Goal: Information Seeking & Learning: Learn about a topic

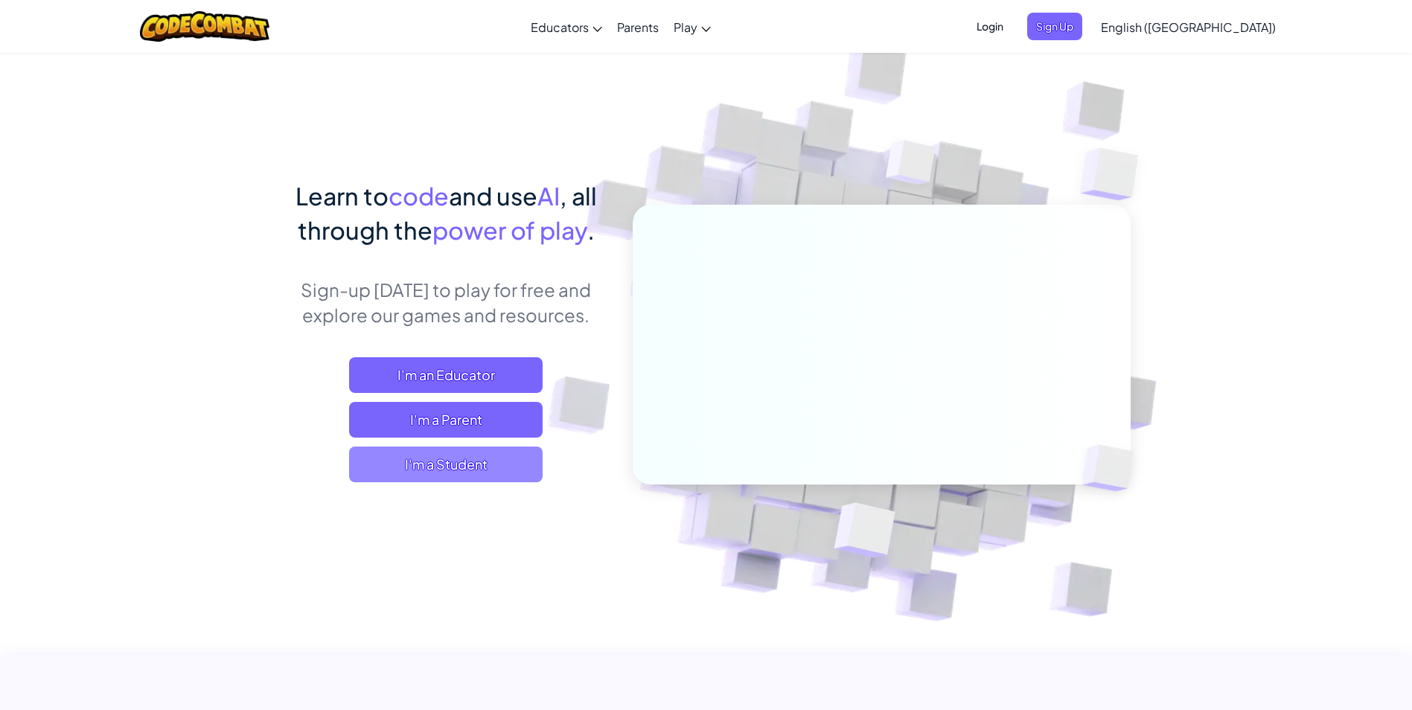
click at [433, 467] on span "I'm a Student" at bounding box center [445, 465] width 193 height 36
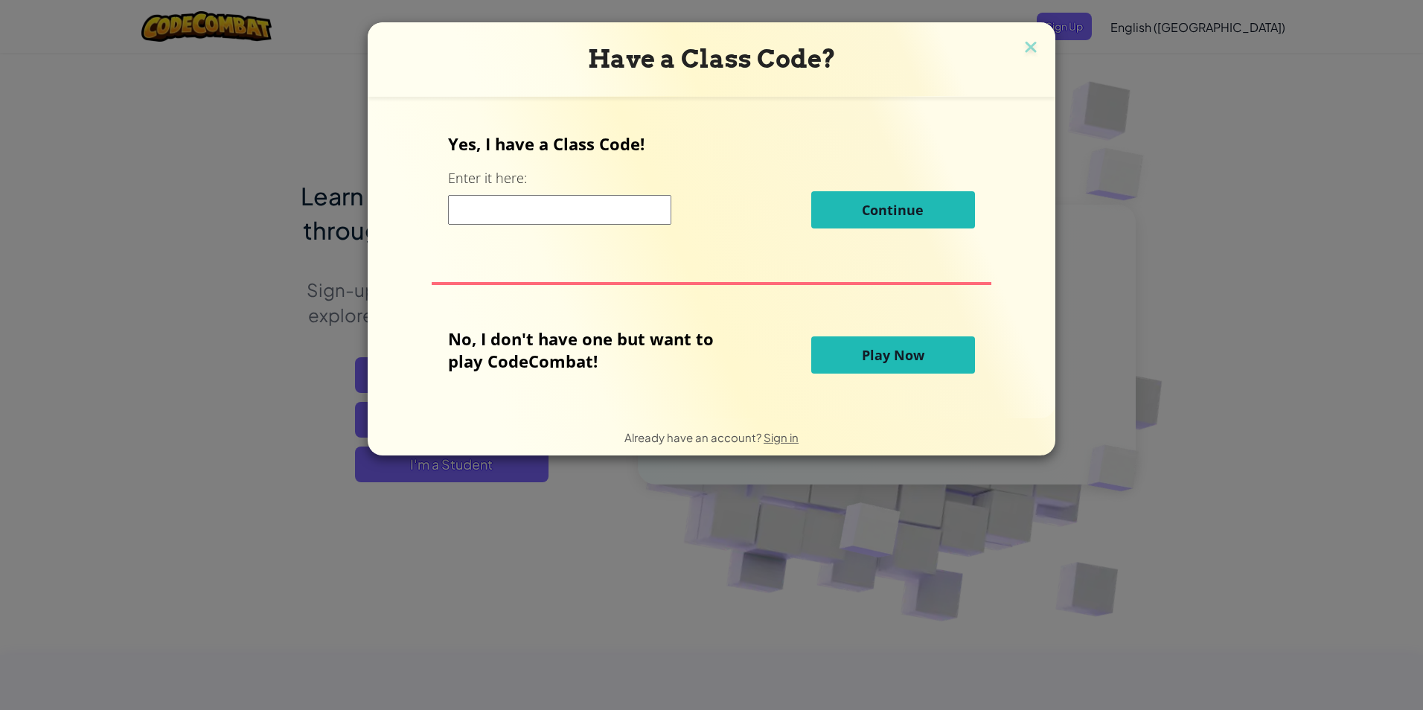
click at [842, 354] on button "Play Now" at bounding box center [893, 354] width 164 height 37
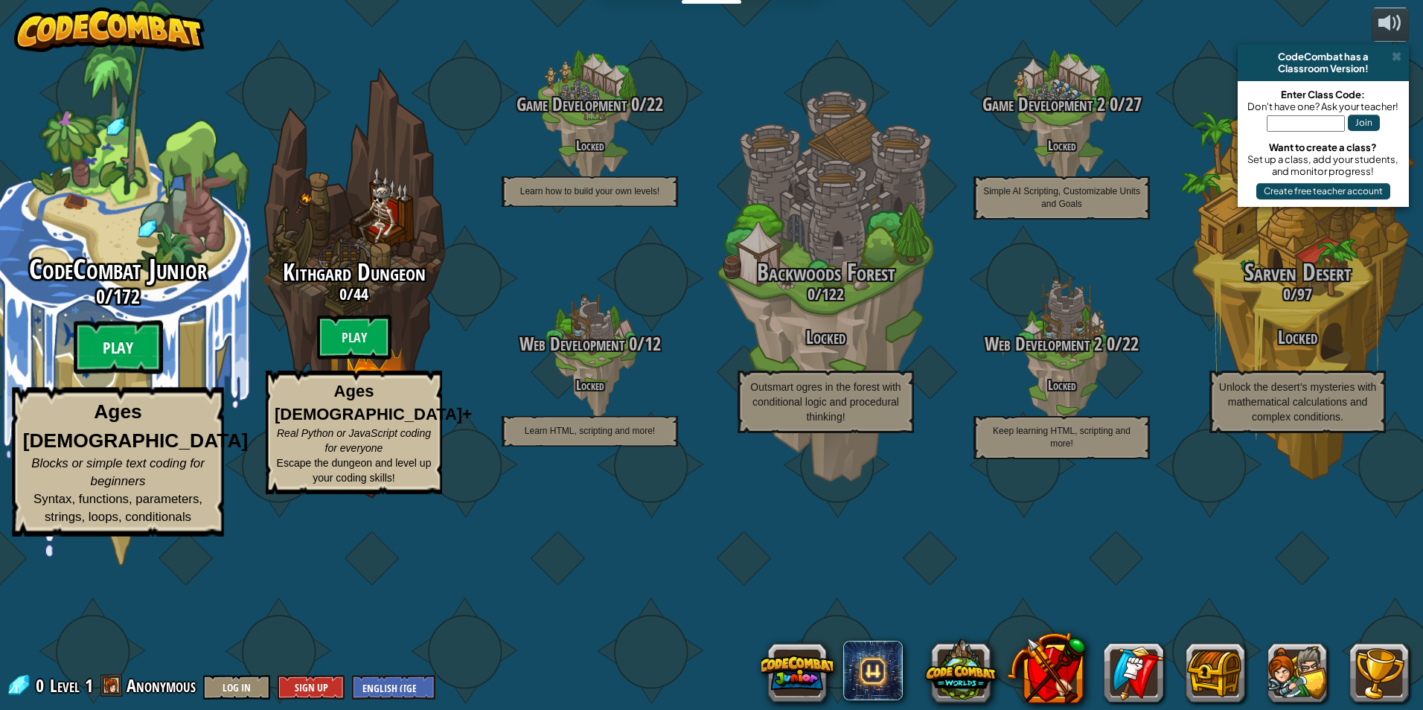
click at [116, 374] on btn "Play" at bounding box center [118, 348] width 89 height 54
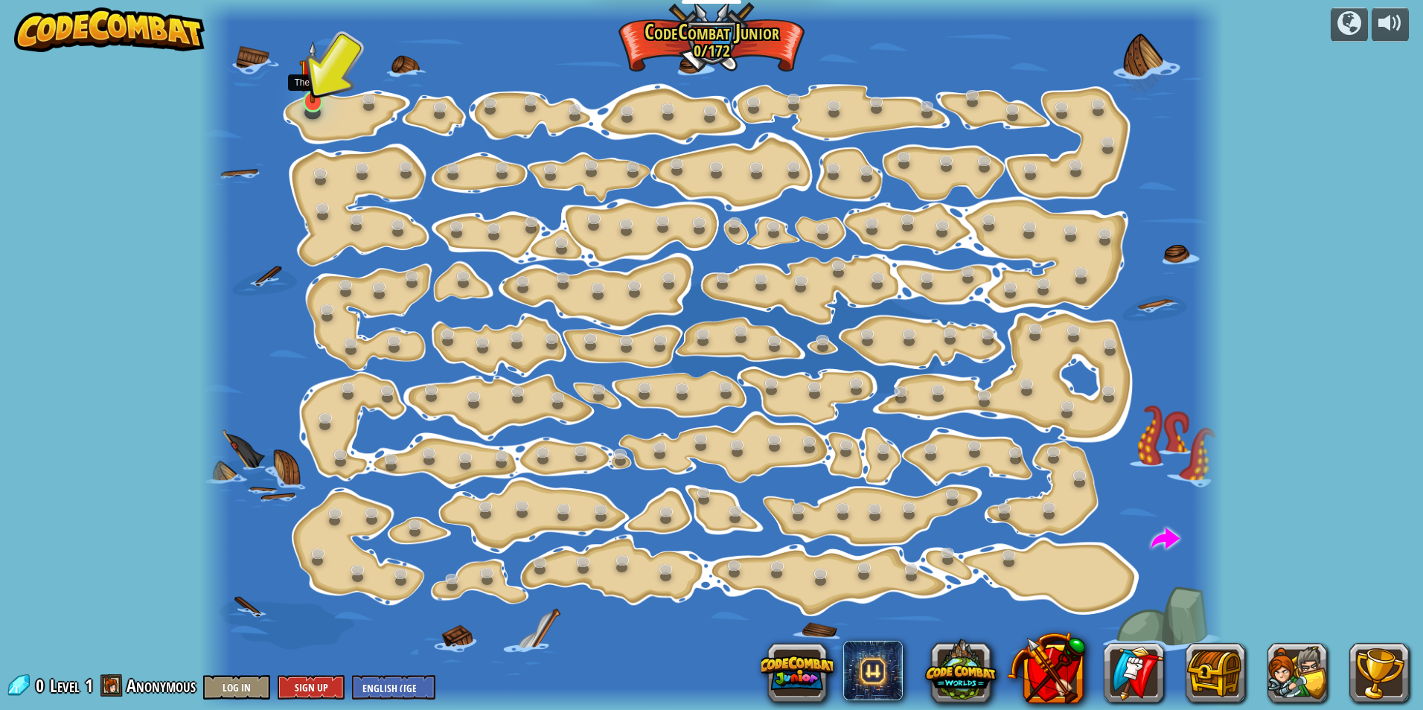
click at [319, 97] on img at bounding box center [313, 72] width 28 height 63
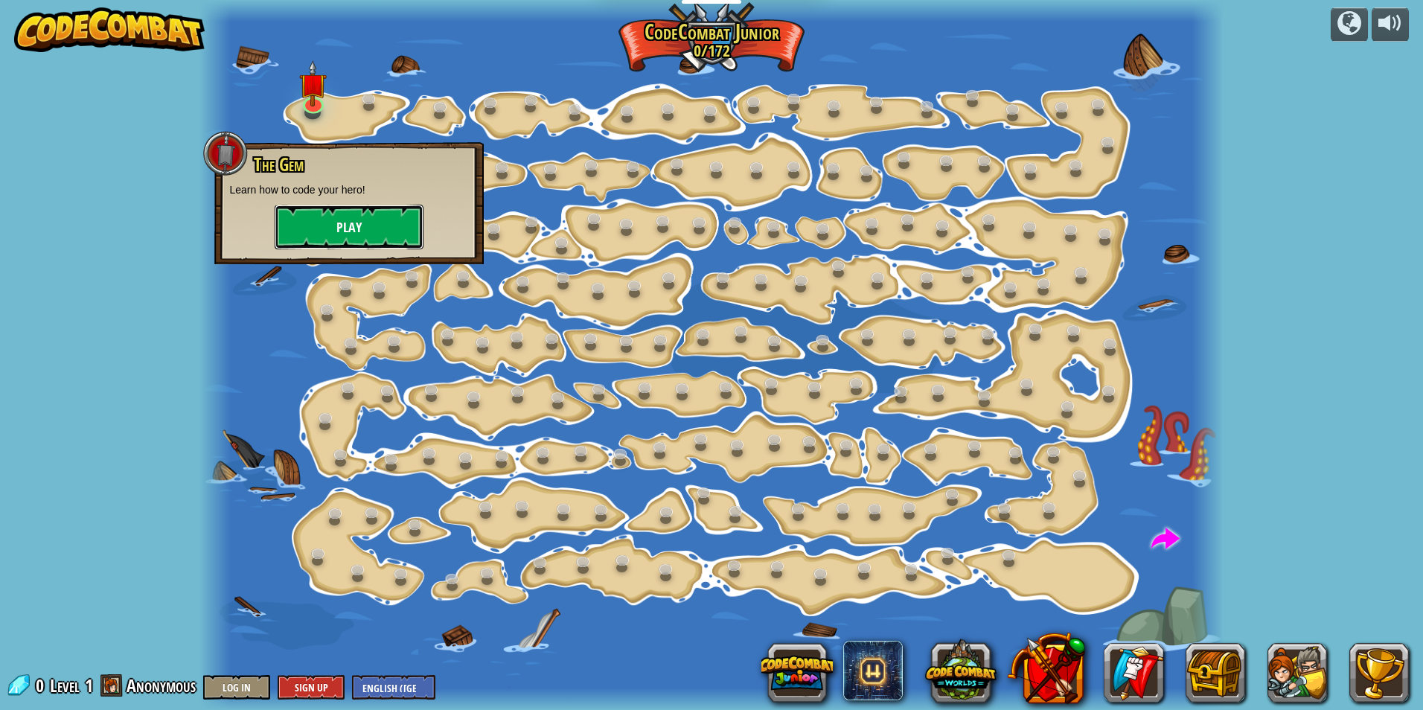
click at [348, 238] on button "Play" at bounding box center [349, 227] width 149 height 45
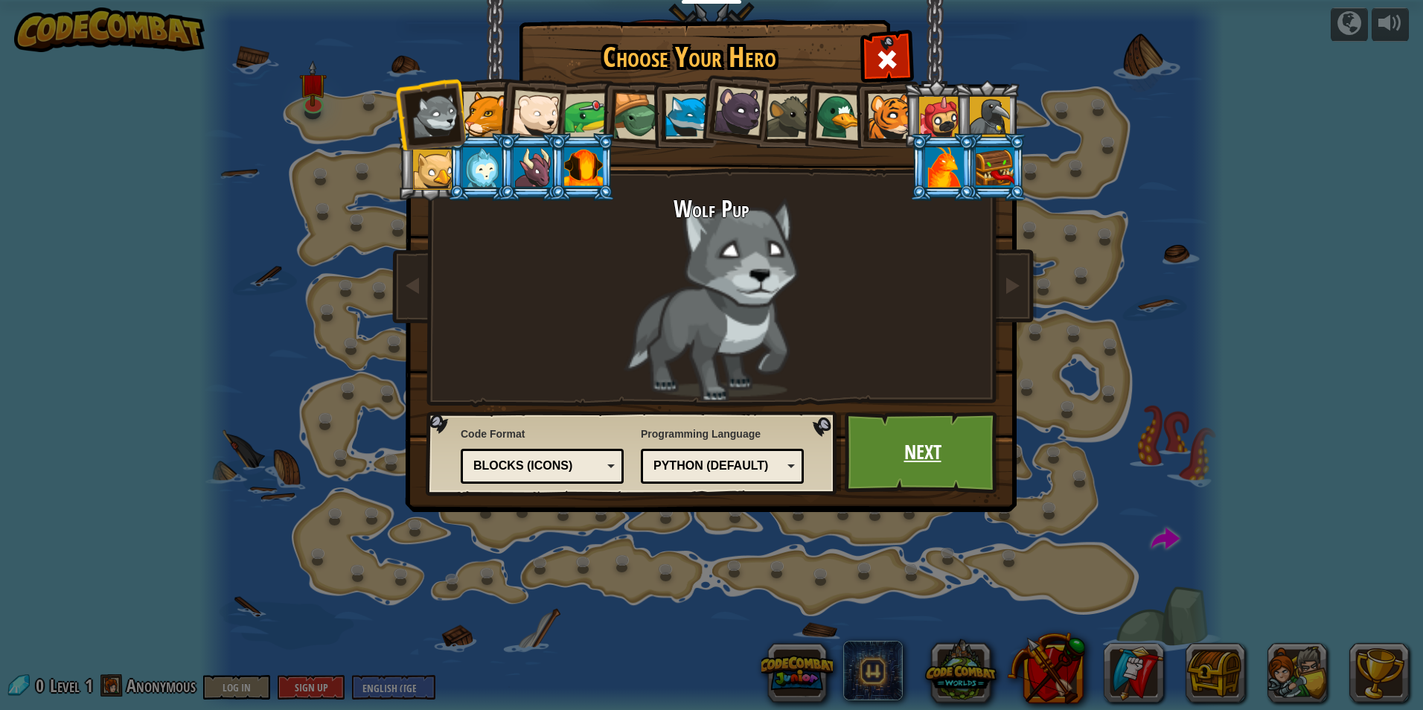
click at [906, 460] on link "Next" at bounding box center [923, 453] width 156 height 82
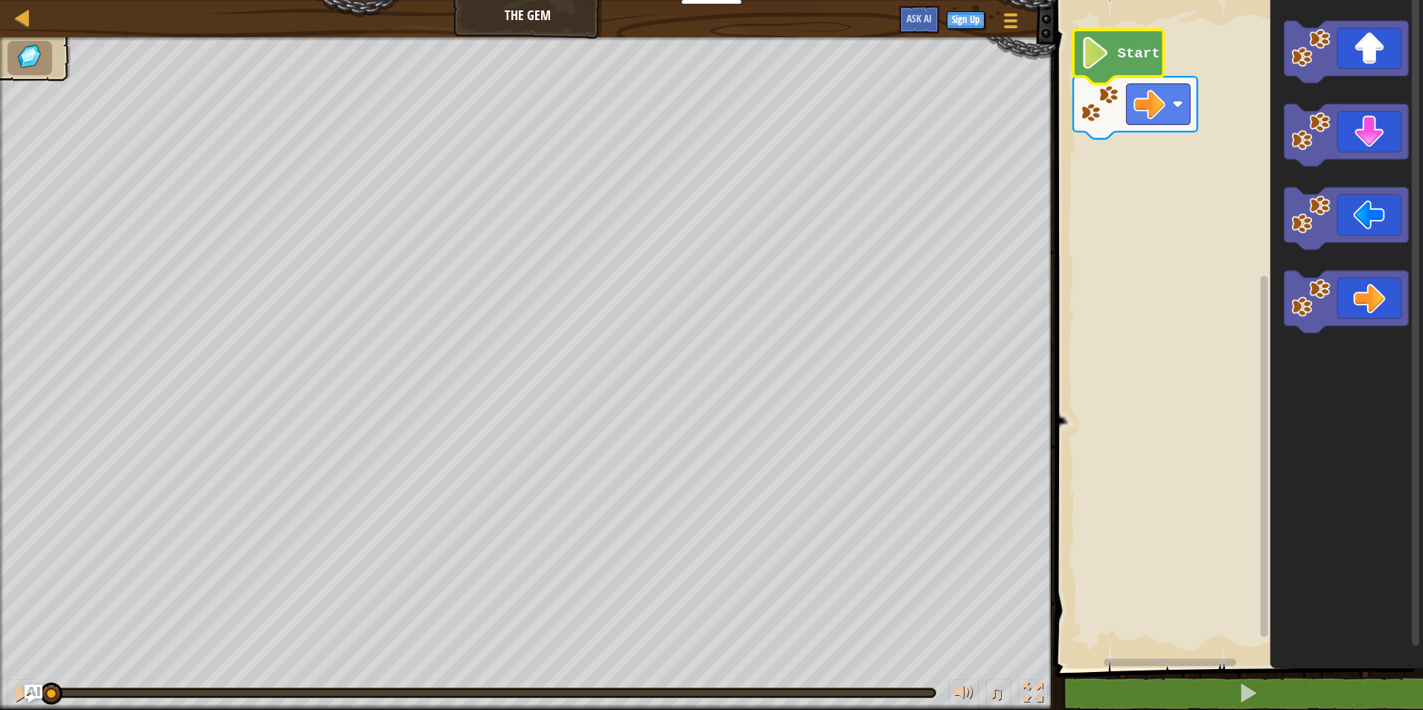
click at [1116, 61] on icon "Blockly Workspace" at bounding box center [1118, 57] width 90 height 54
click at [1098, 62] on image "Blockly Workspace" at bounding box center [1096, 53] width 30 height 32
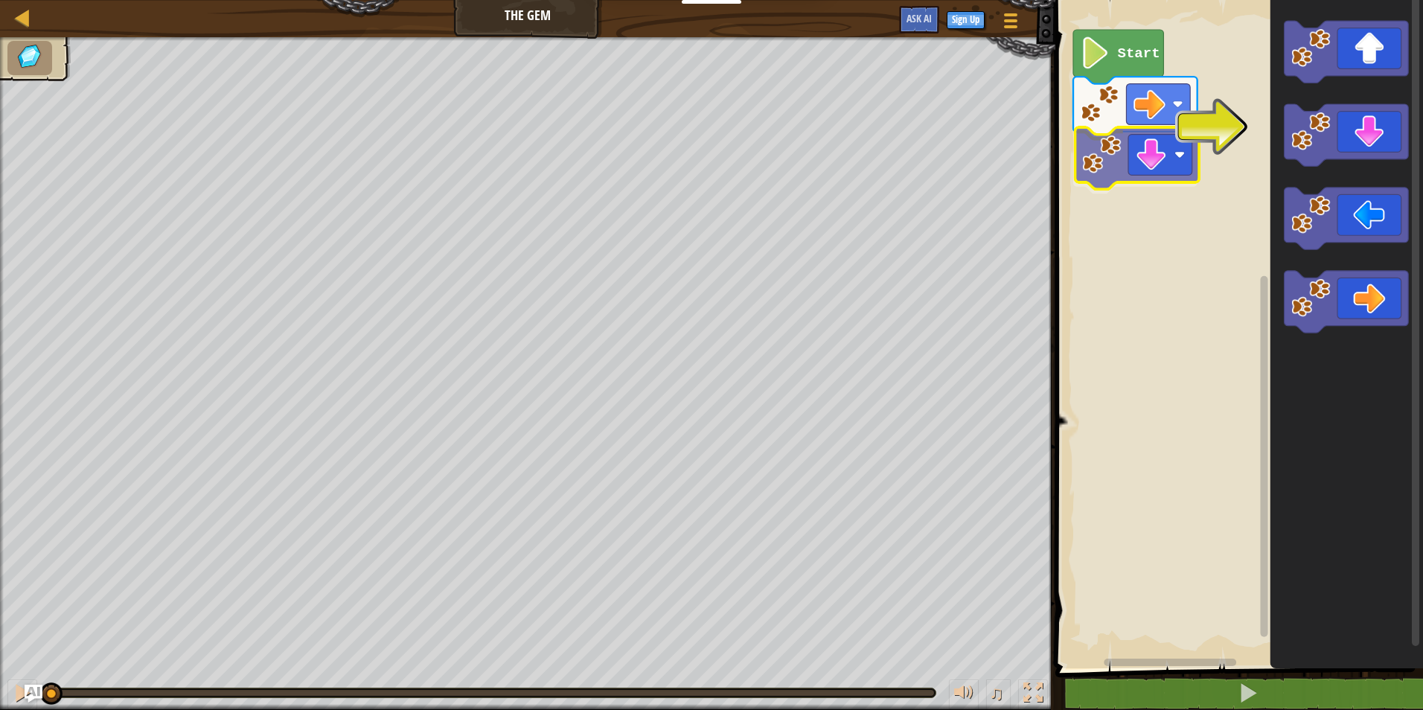
click at [1128, 170] on div "Start" at bounding box center [1237, 331] width 372 height 676
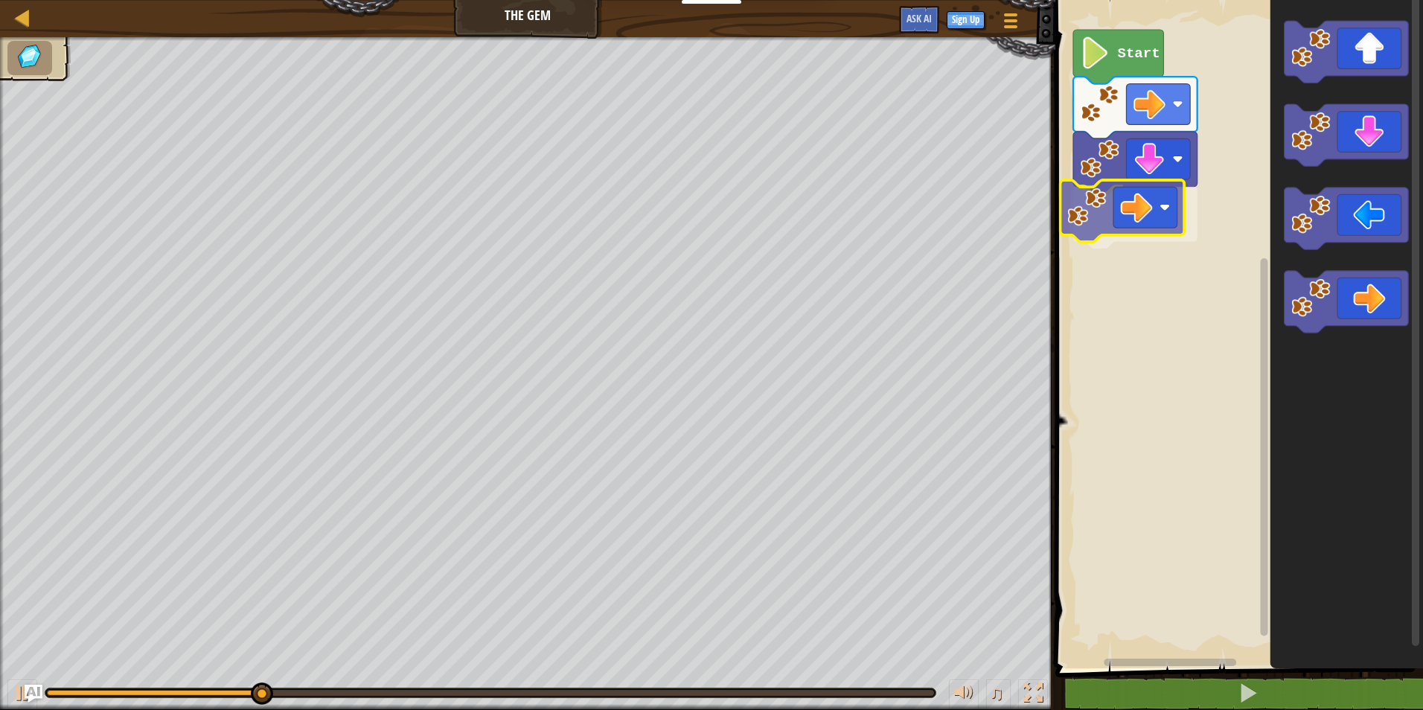
click at [1156, 221] on div "Start" at bounding box center [1237, 331] width 372 height 676
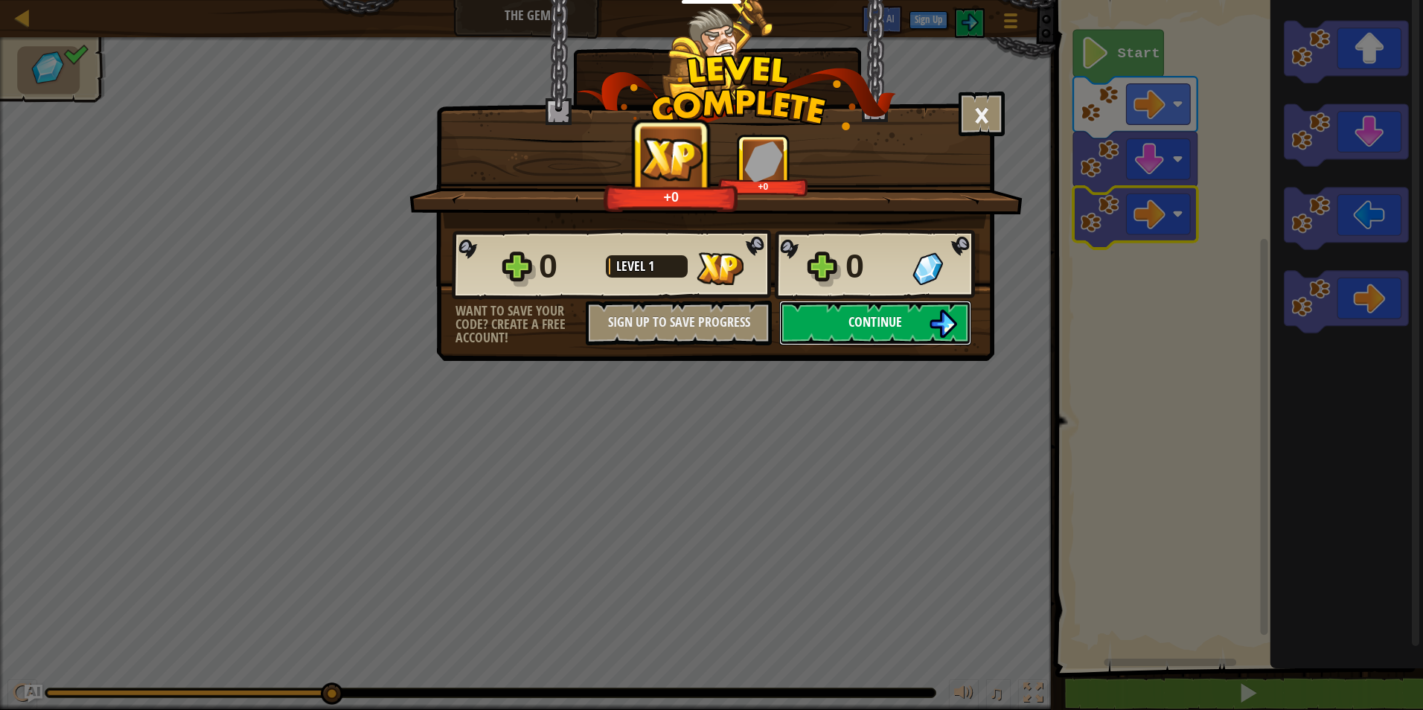
click at [889, 321] on span "Continue" at bounding box center [875, 322] width 54 height 19
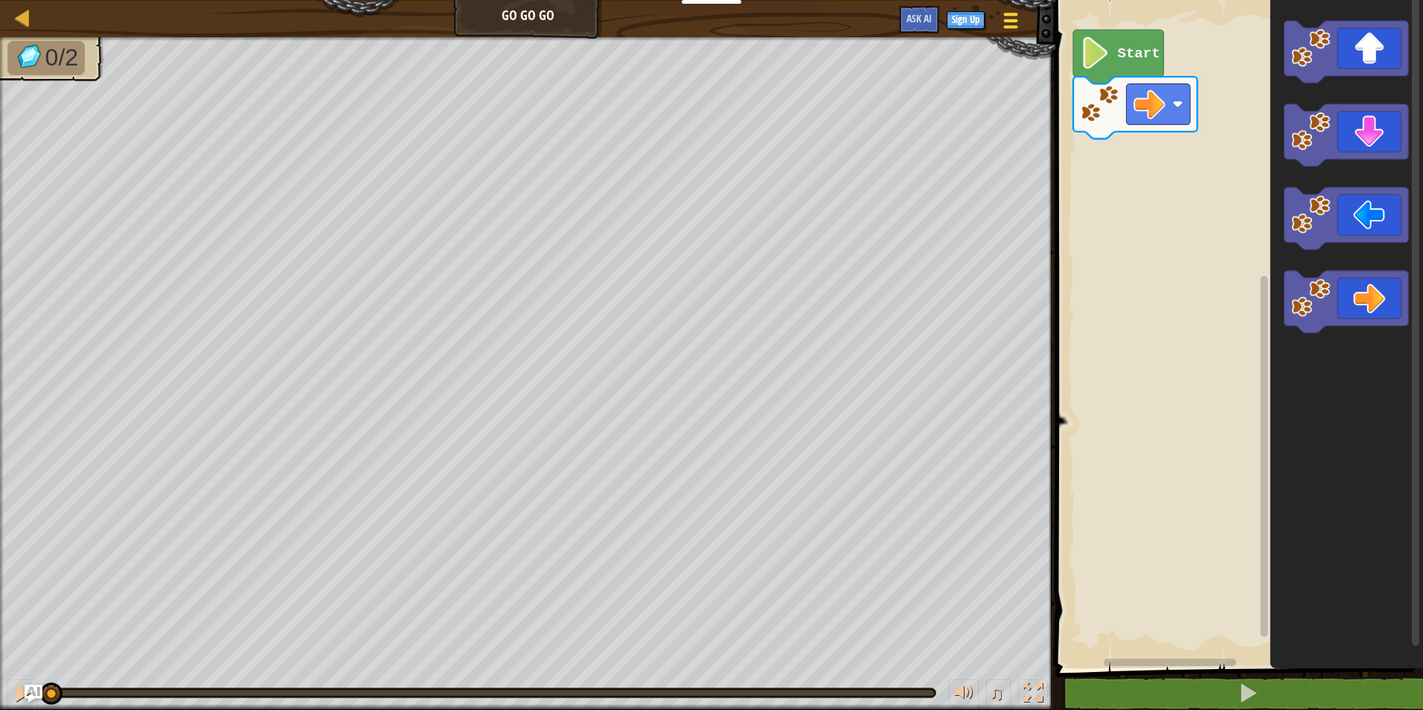
click at [1014, 25] on div at bounding box center [1011, 21] width 20 height 22
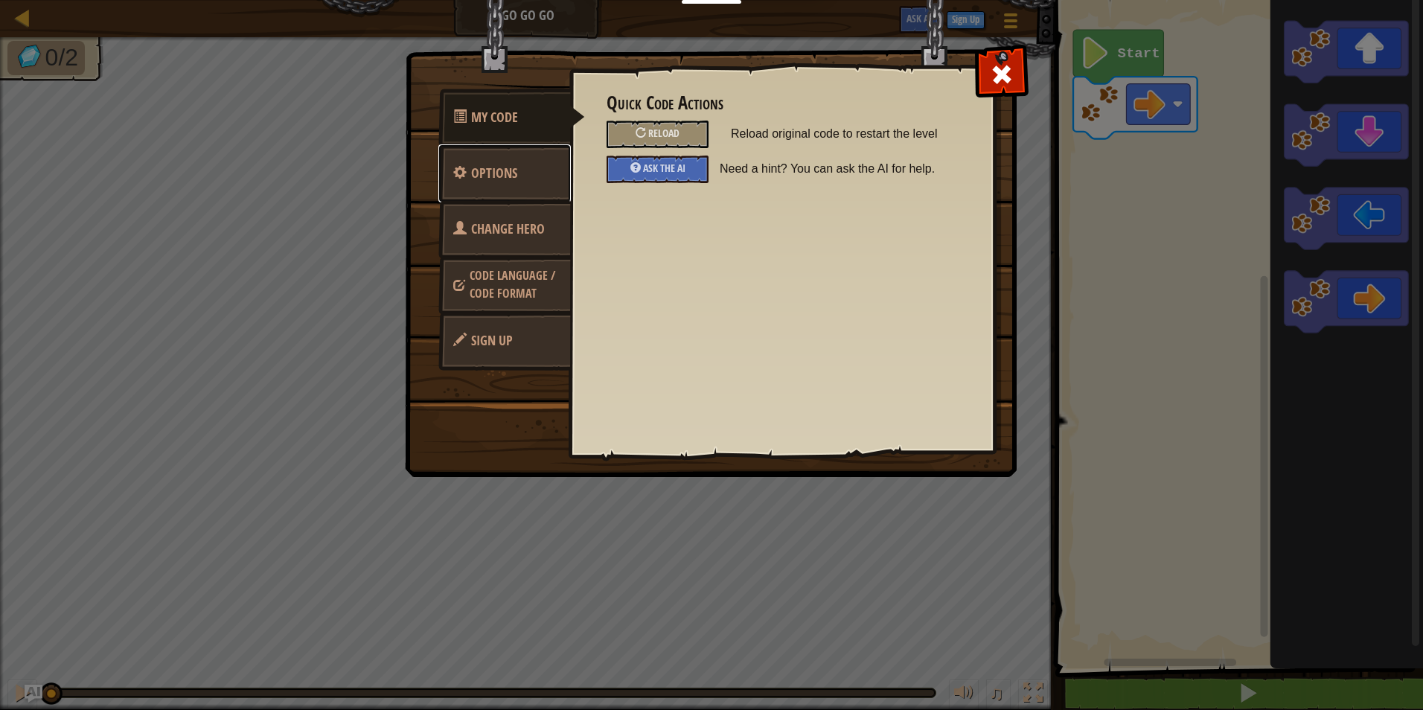
click at [513, 186] on link "Options" at bounding box center [504, 173] width 132 height 58
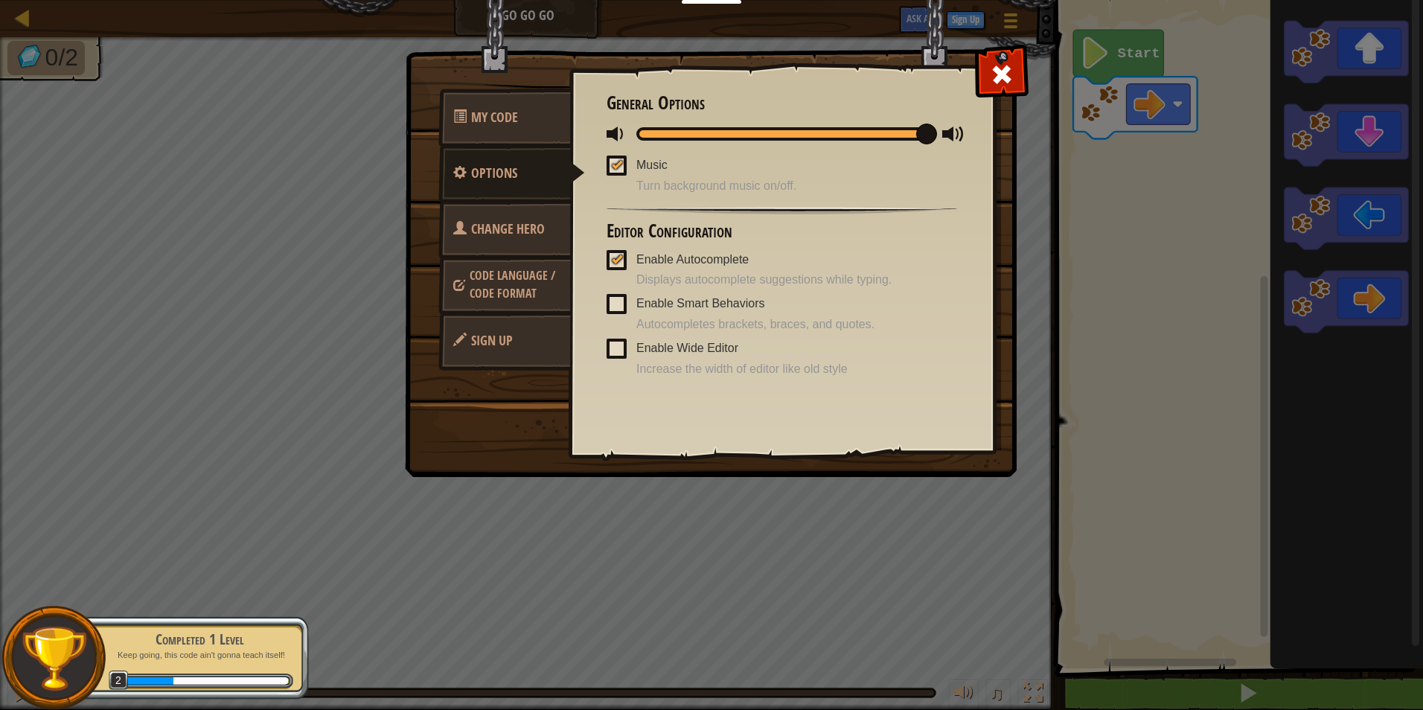
click at [506, 225] on span "Change Hero" at bounding box center [508, 229] width 74 height 19
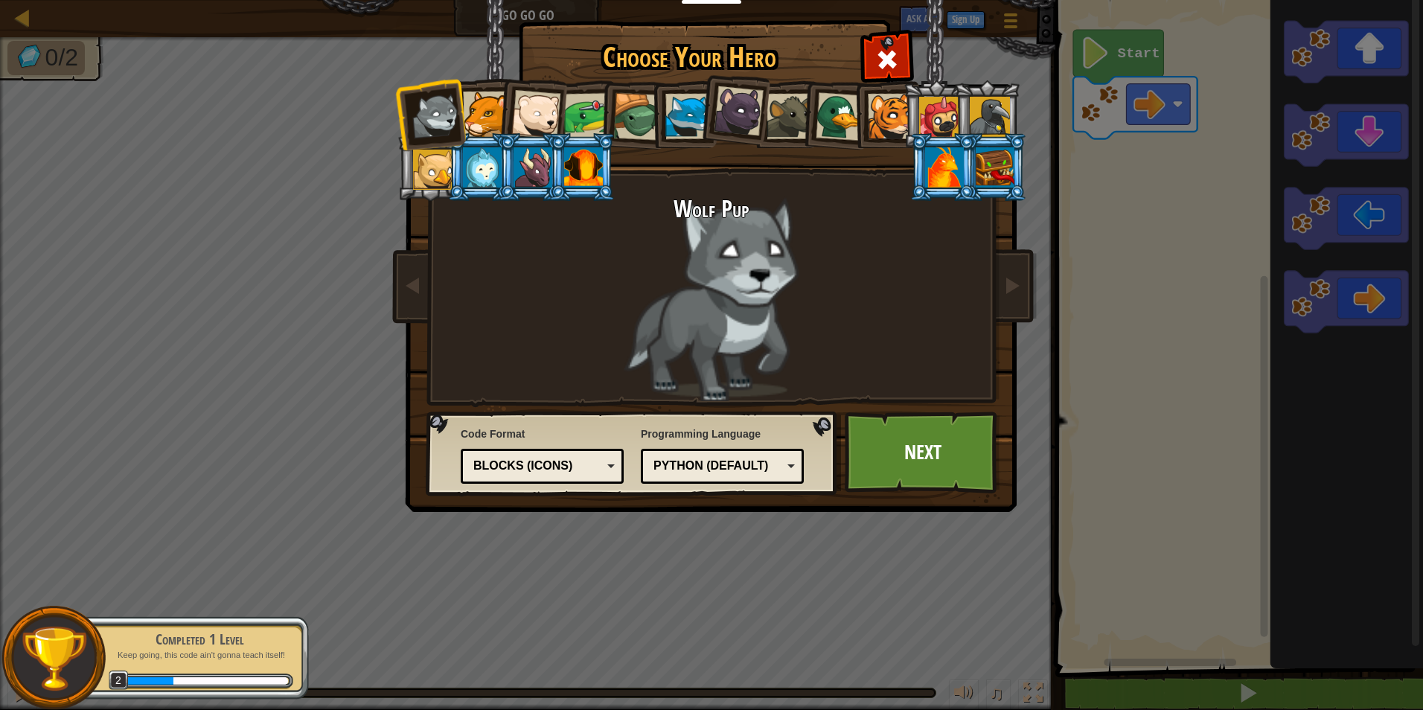
click at [594, 470] on div "Blocks (Icons)" at bounding box center [537, 466] width 129 height 17
click at [910, 460] on link "Next" at bounding box center [923, 453] width 156 height 82
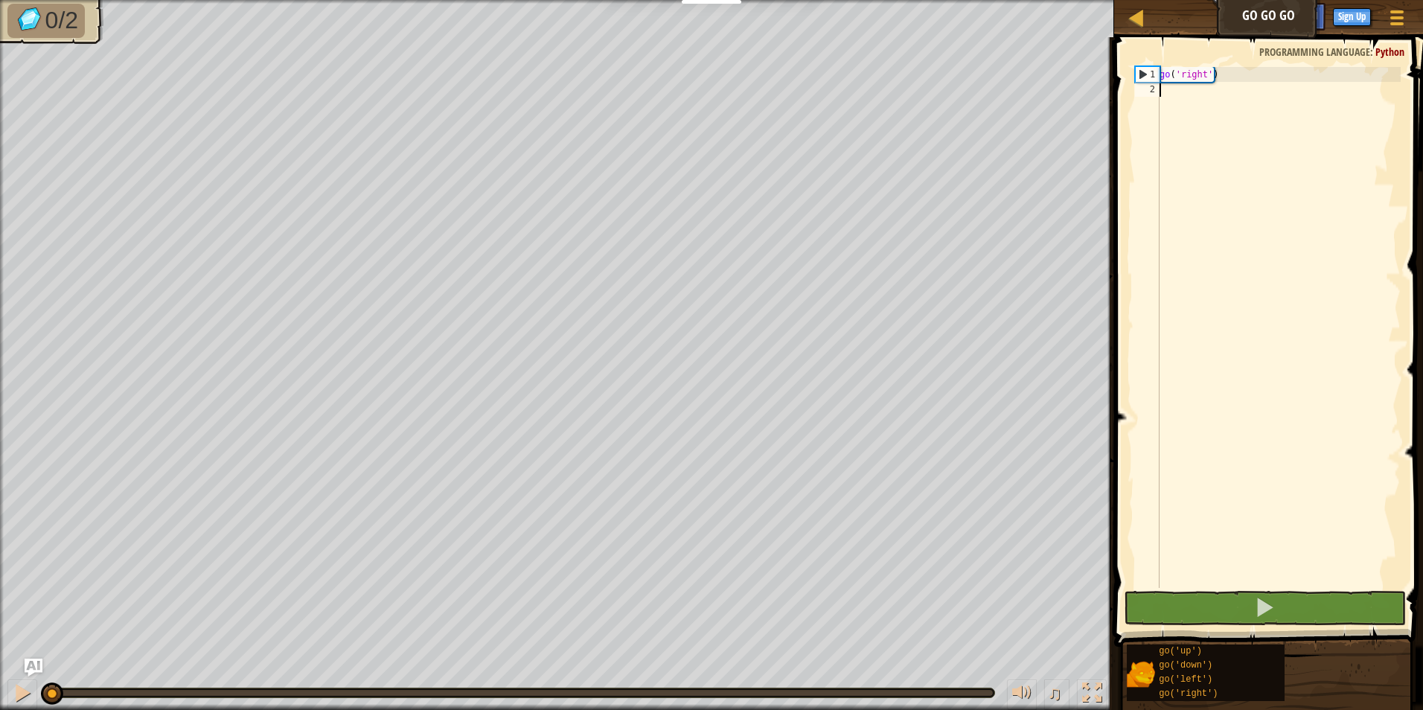
click at [1214, 98] on div "go ( 'right' )" at bounding box center [1278, 342] width 244 height 551
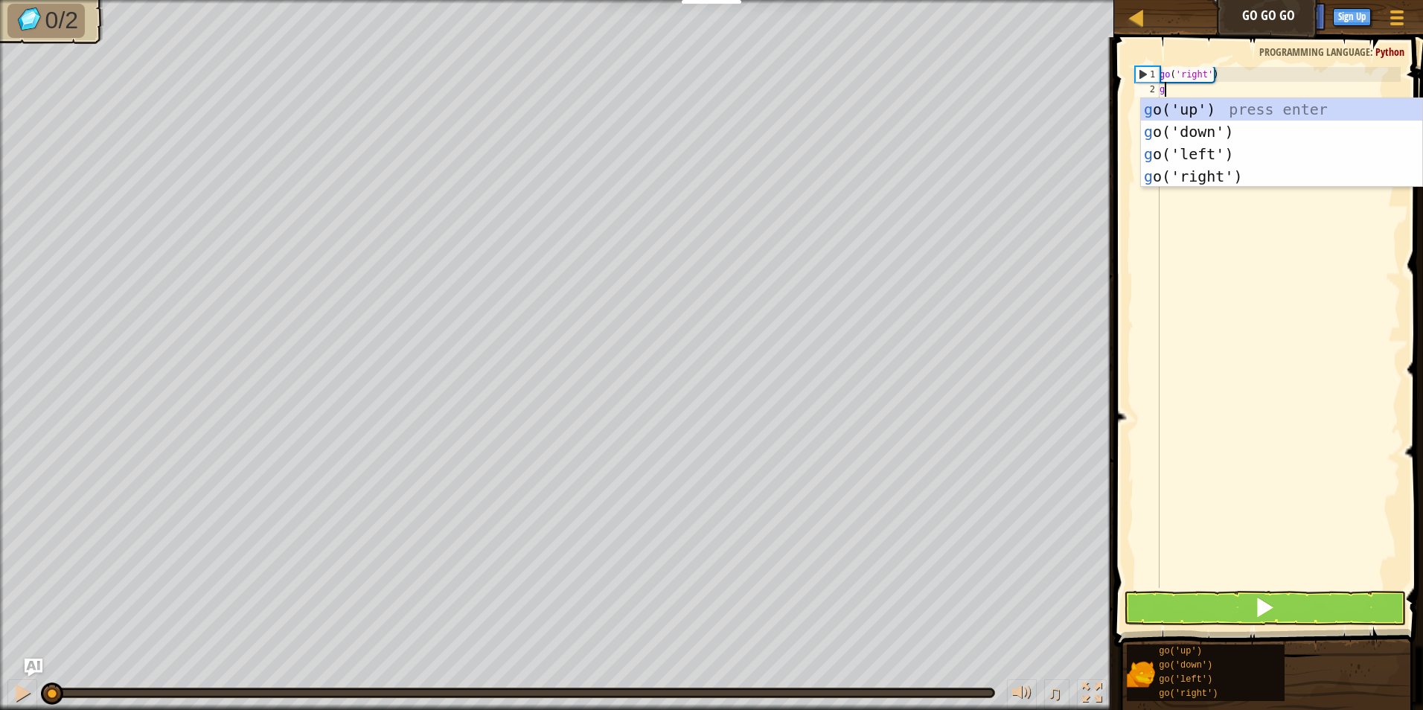
type textarea "gp"
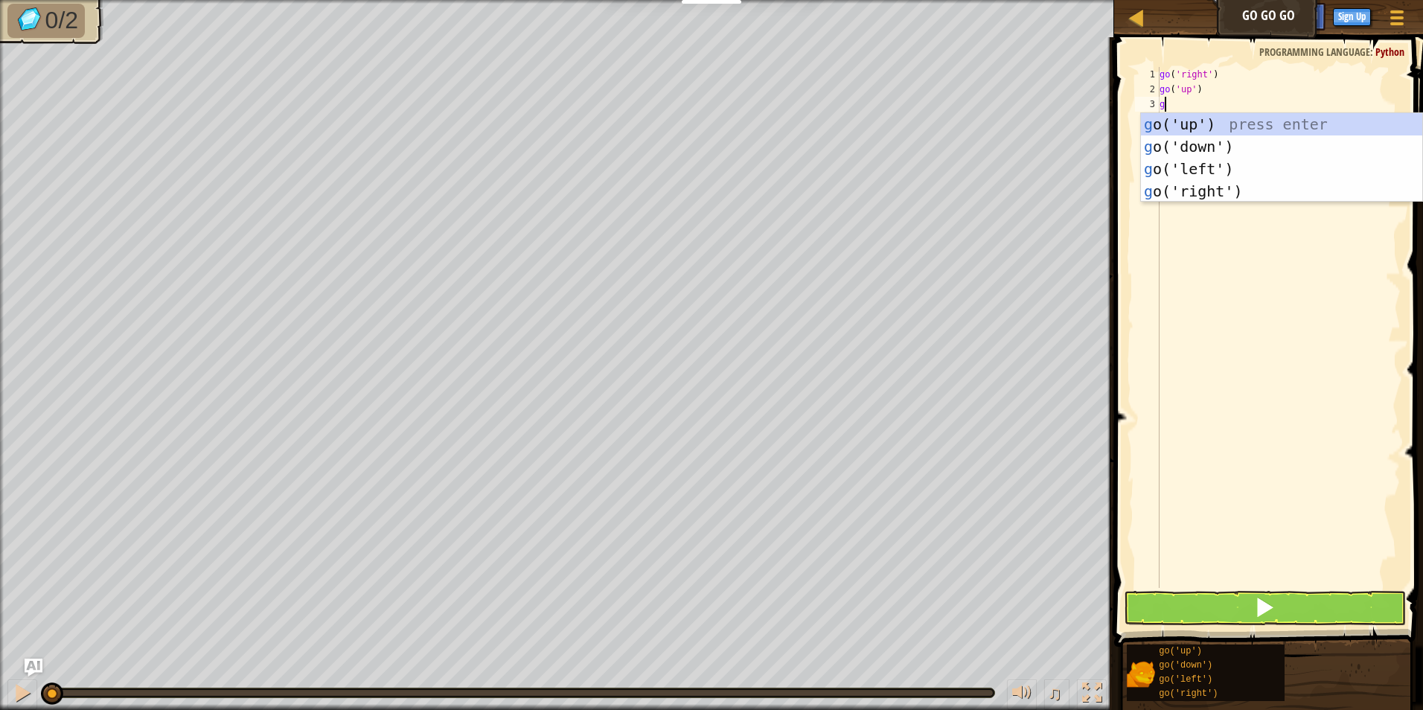
type textarea "go"
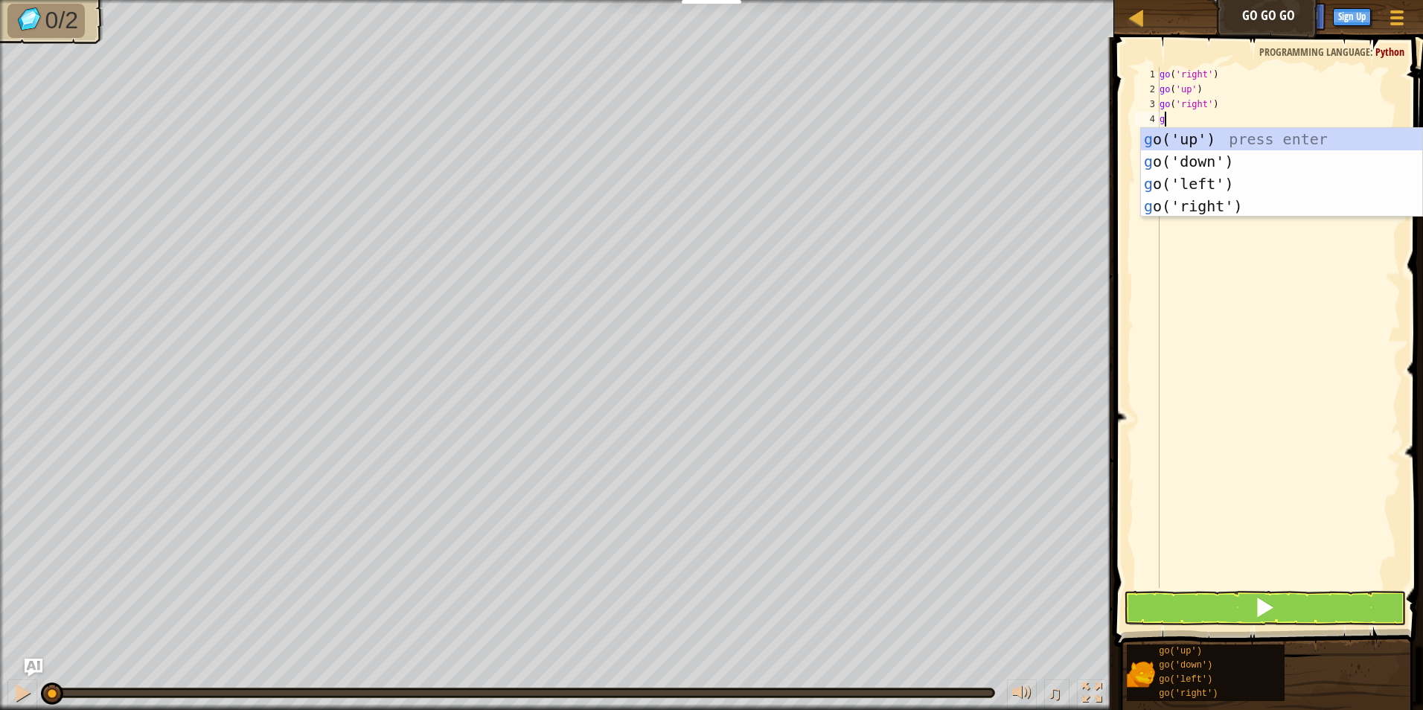
type textarea "go"
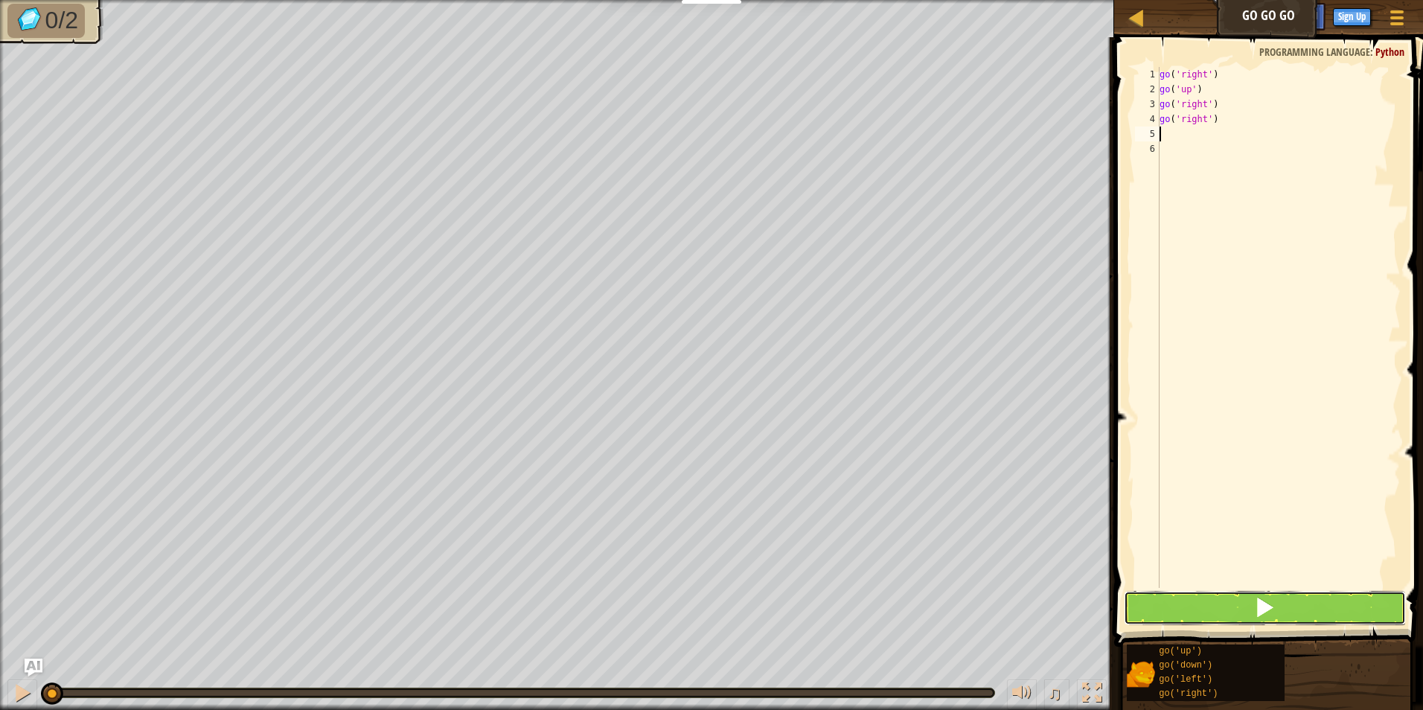
click at [1281, 606] on button at bounding box center [1265, 608] width 283 height 34
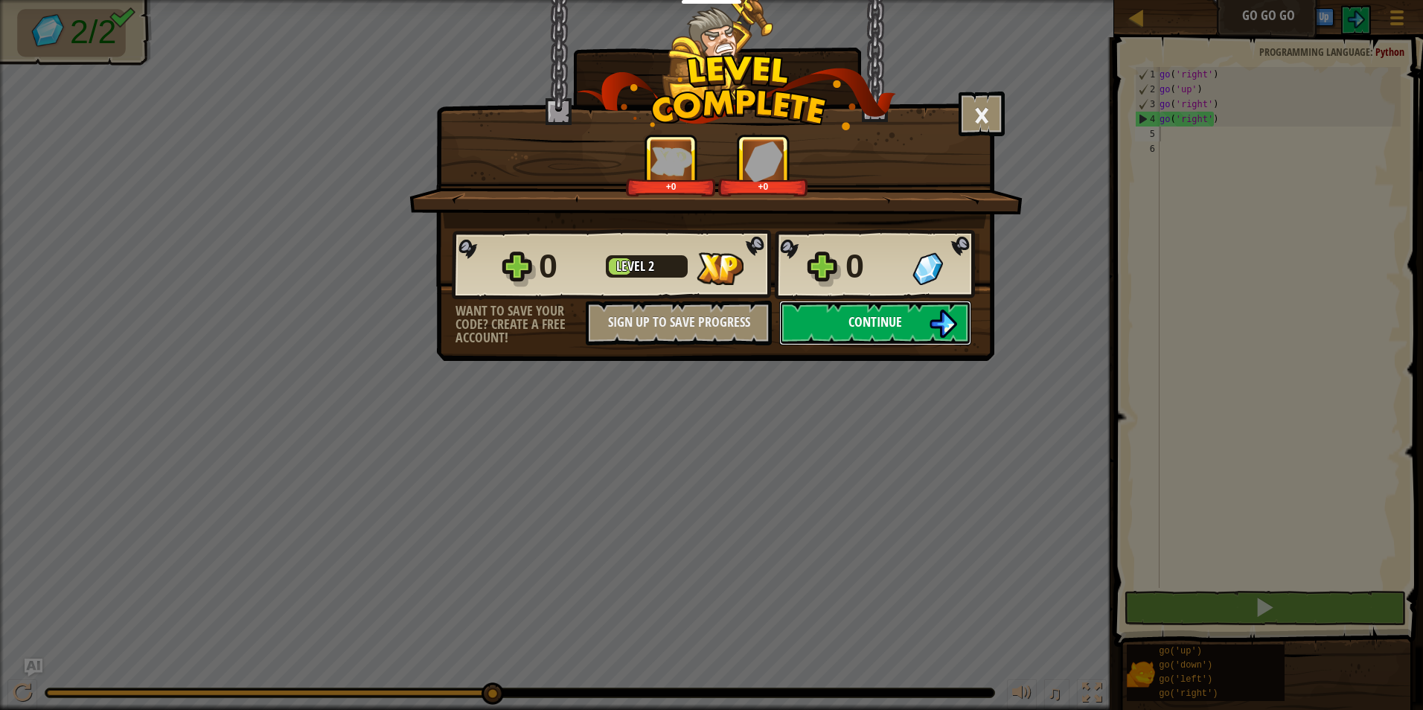
click at [857, 325] on span "Continue" at bounding box center [875, 322] width 54 height 19
